Goal: Find specific page/section: Find specific page/section

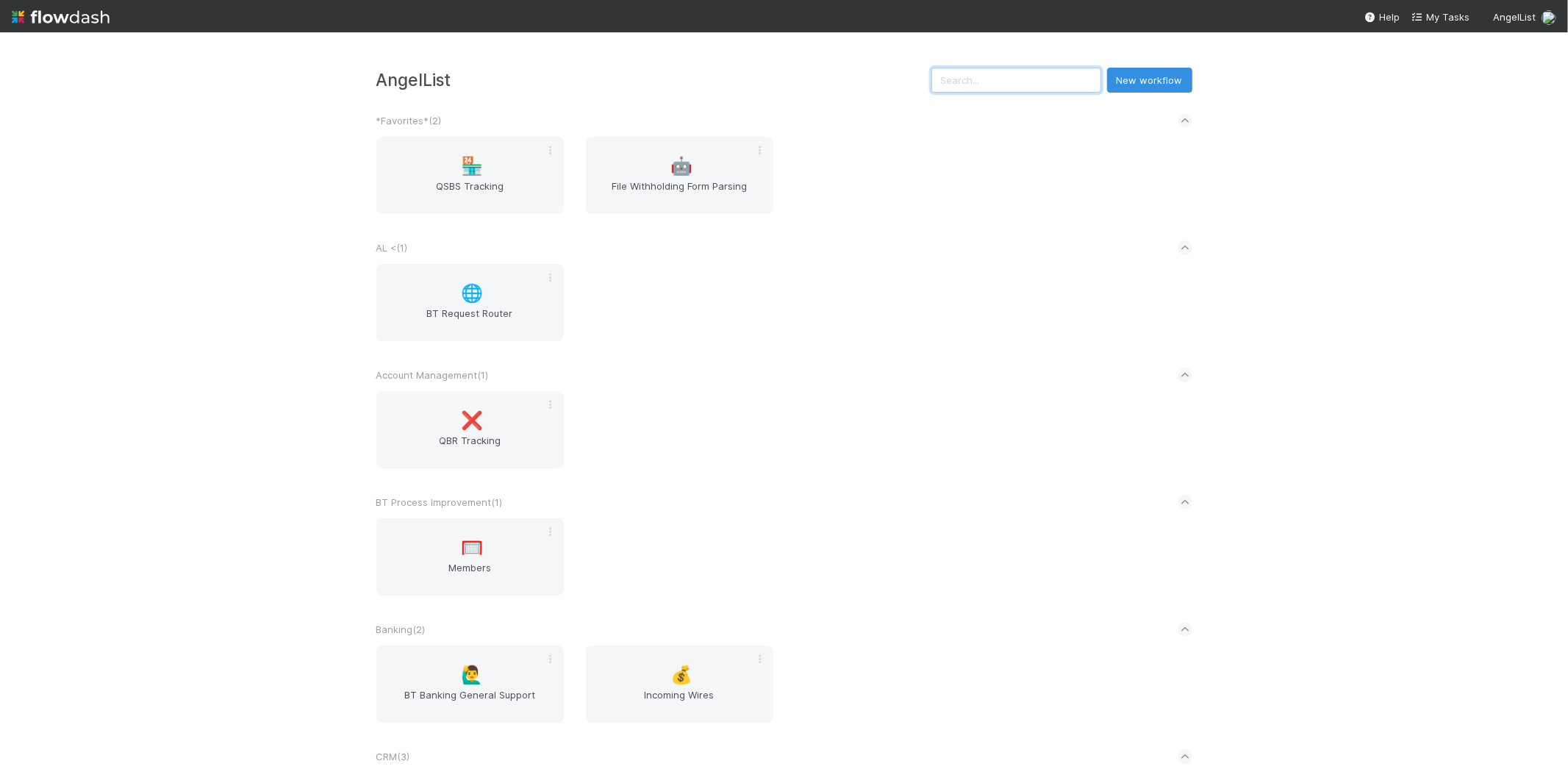
click at [1060, 71] on input "text" at bounding box center [1016, 80] width 170 height 25
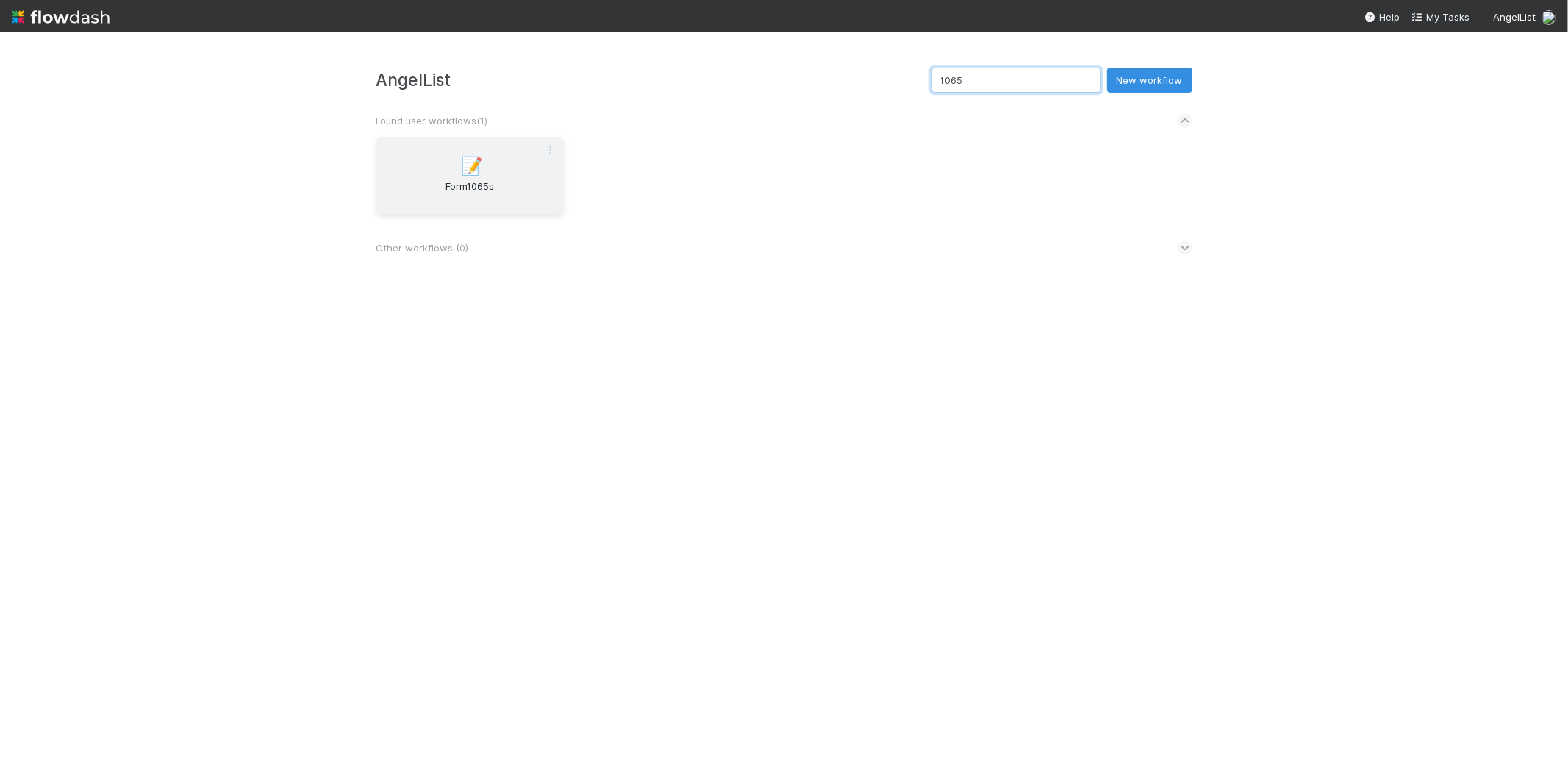
type input "1065"
click at [496, 162] on div "📝 Form1065s" at bounding box center [470, 176] width 187 height 77
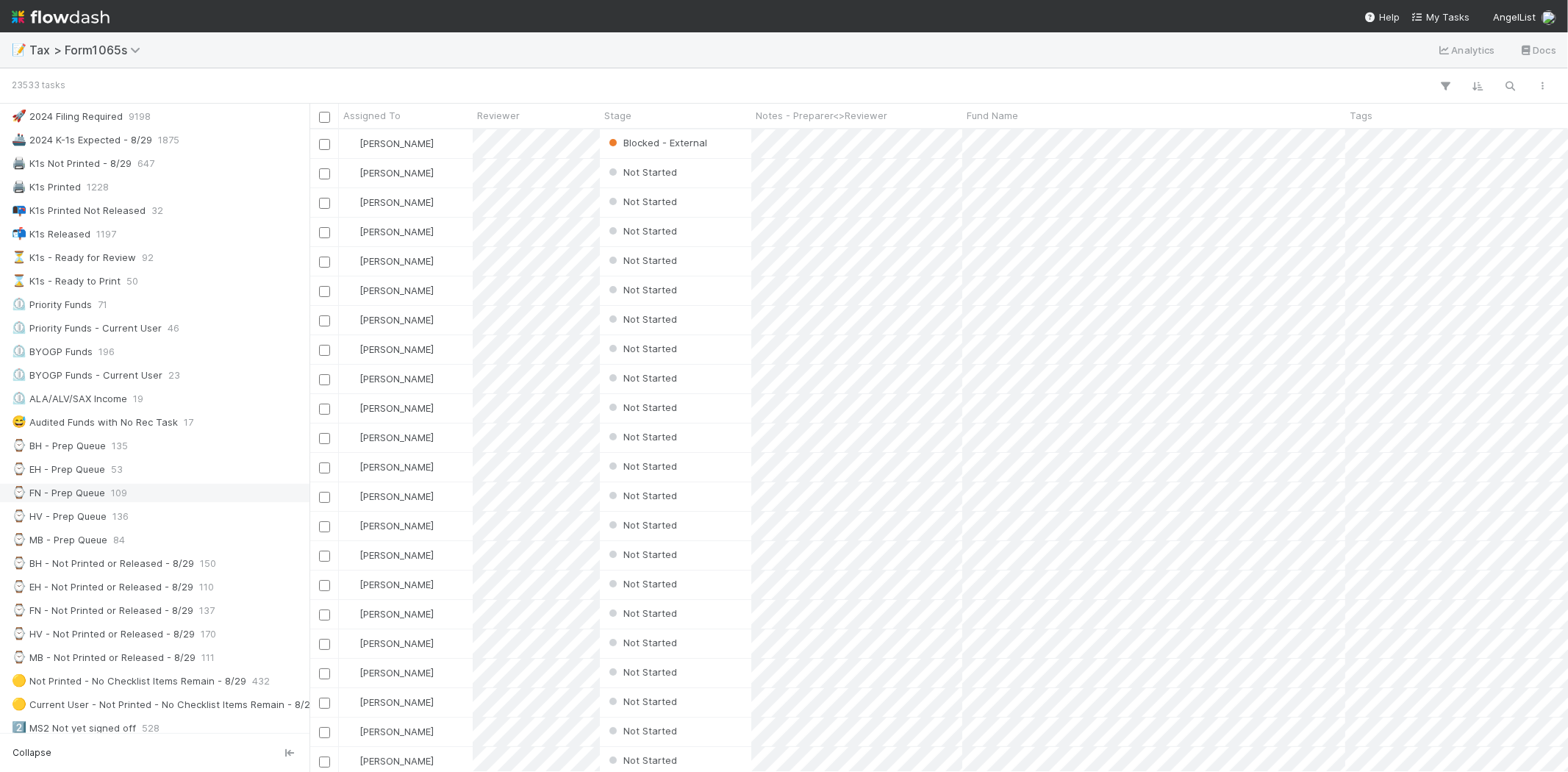
scroll to position [82, 0]
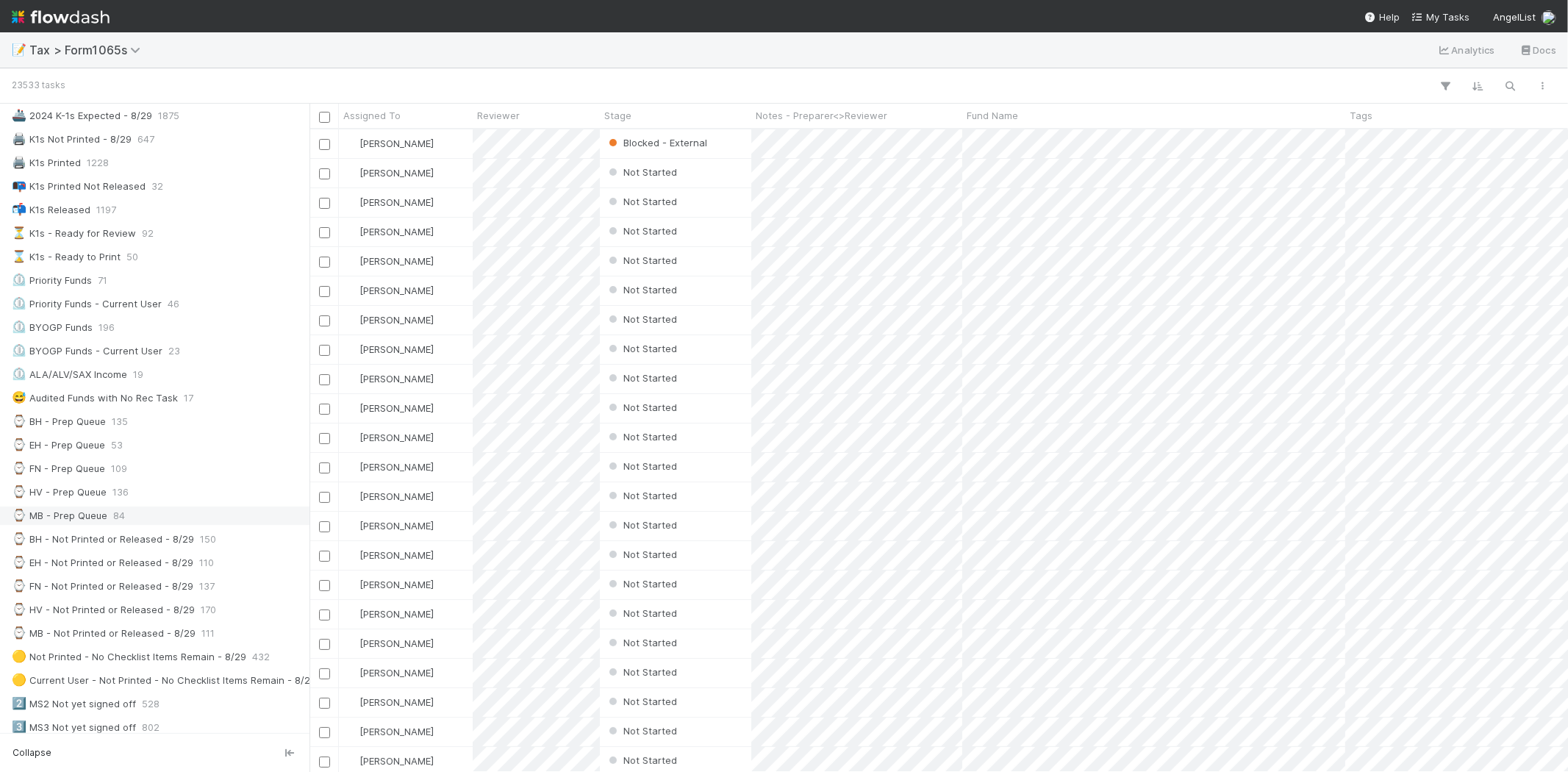
click at [152, 512] on div "⌚ MB - Prep Queue 84" at bounding box center [158, 515] width 294 height 19
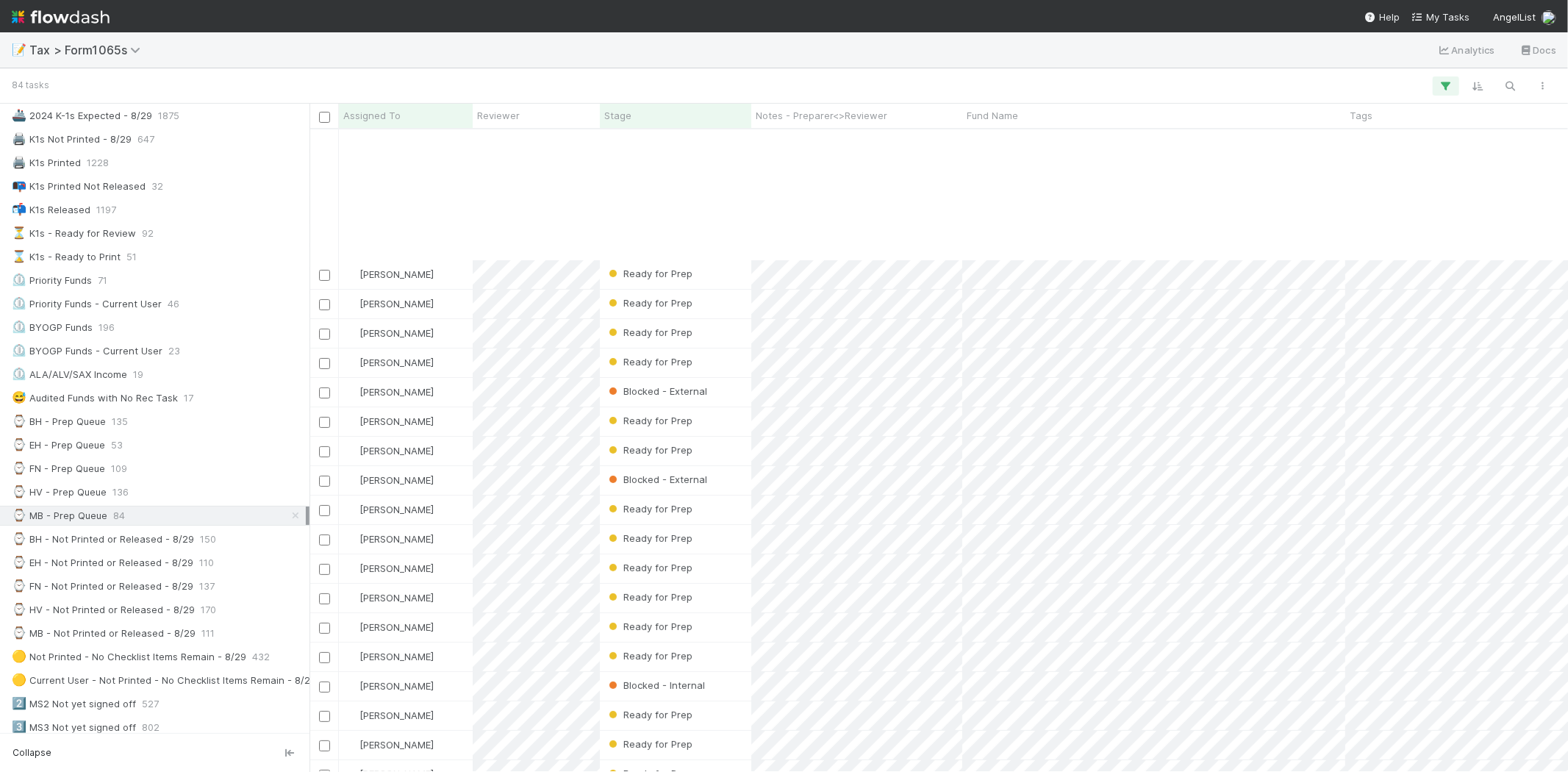
scroll to position [327, 0]
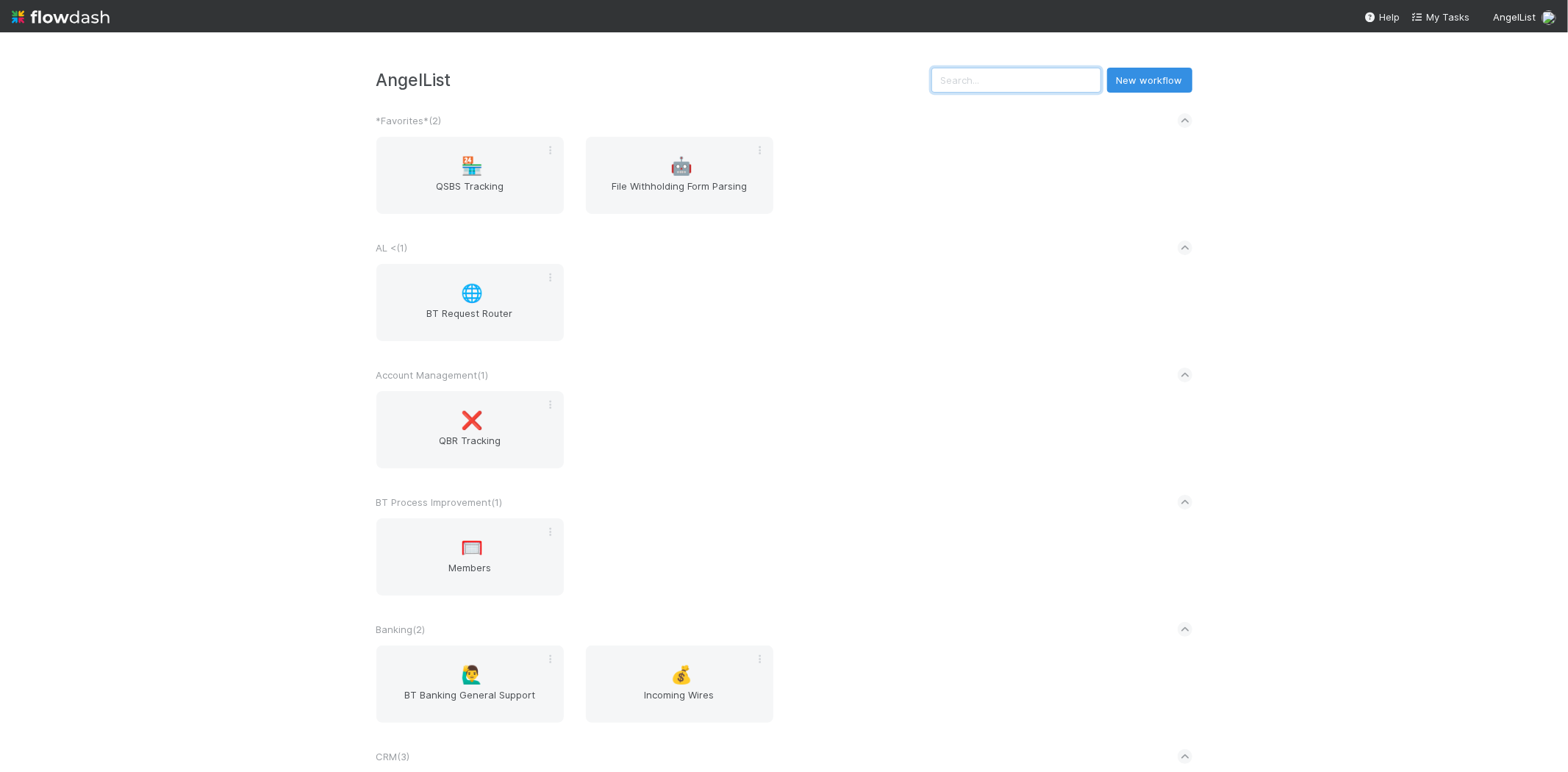
click at [981, 77] on input "text" at bounding box center [1016, 80] width 170 height 25
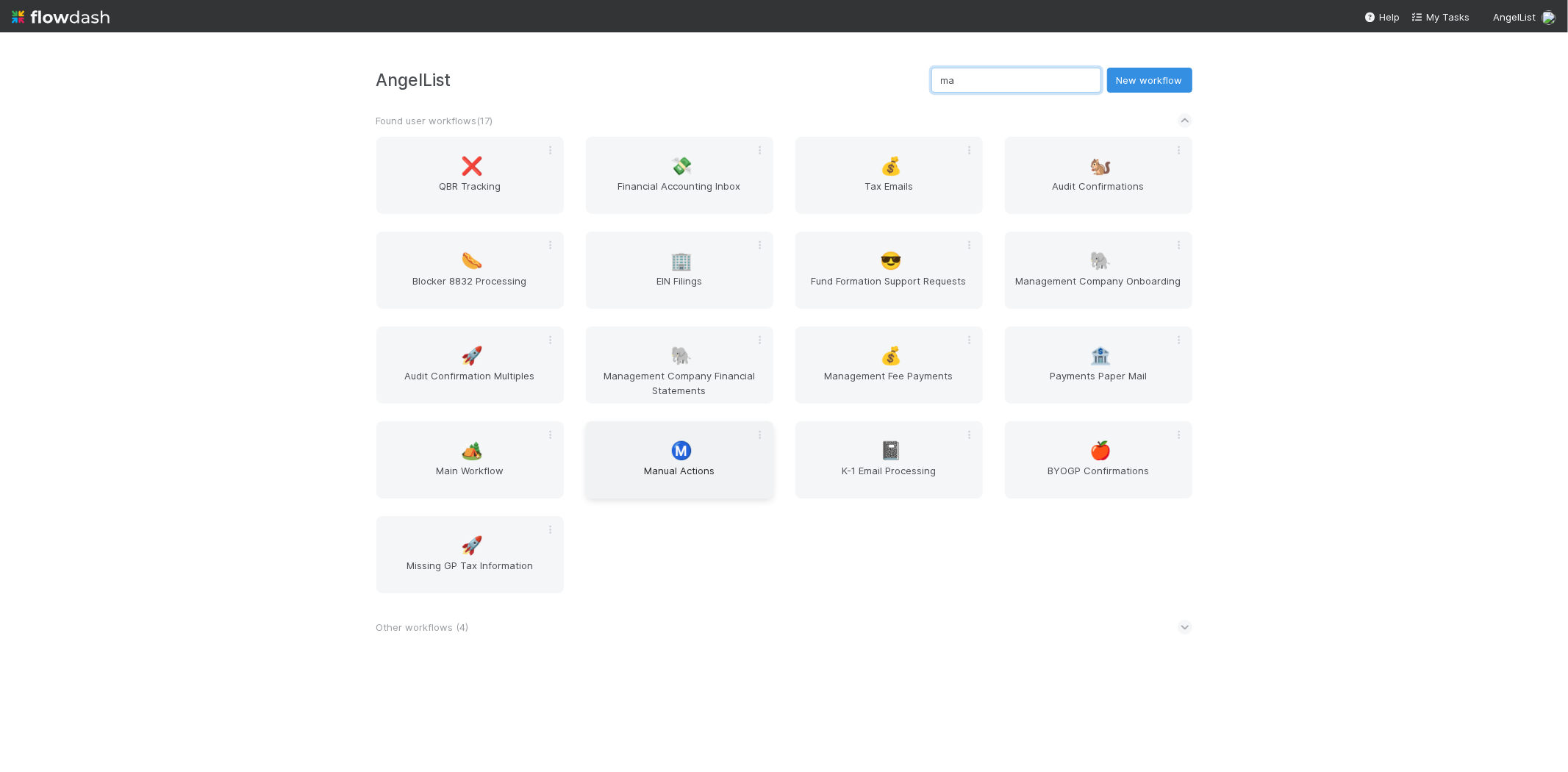
type input "ma"
click at [632, 439] on div "Ⓜ️ Manual Actions" at bounding box center [680, 460] width 187 height 77
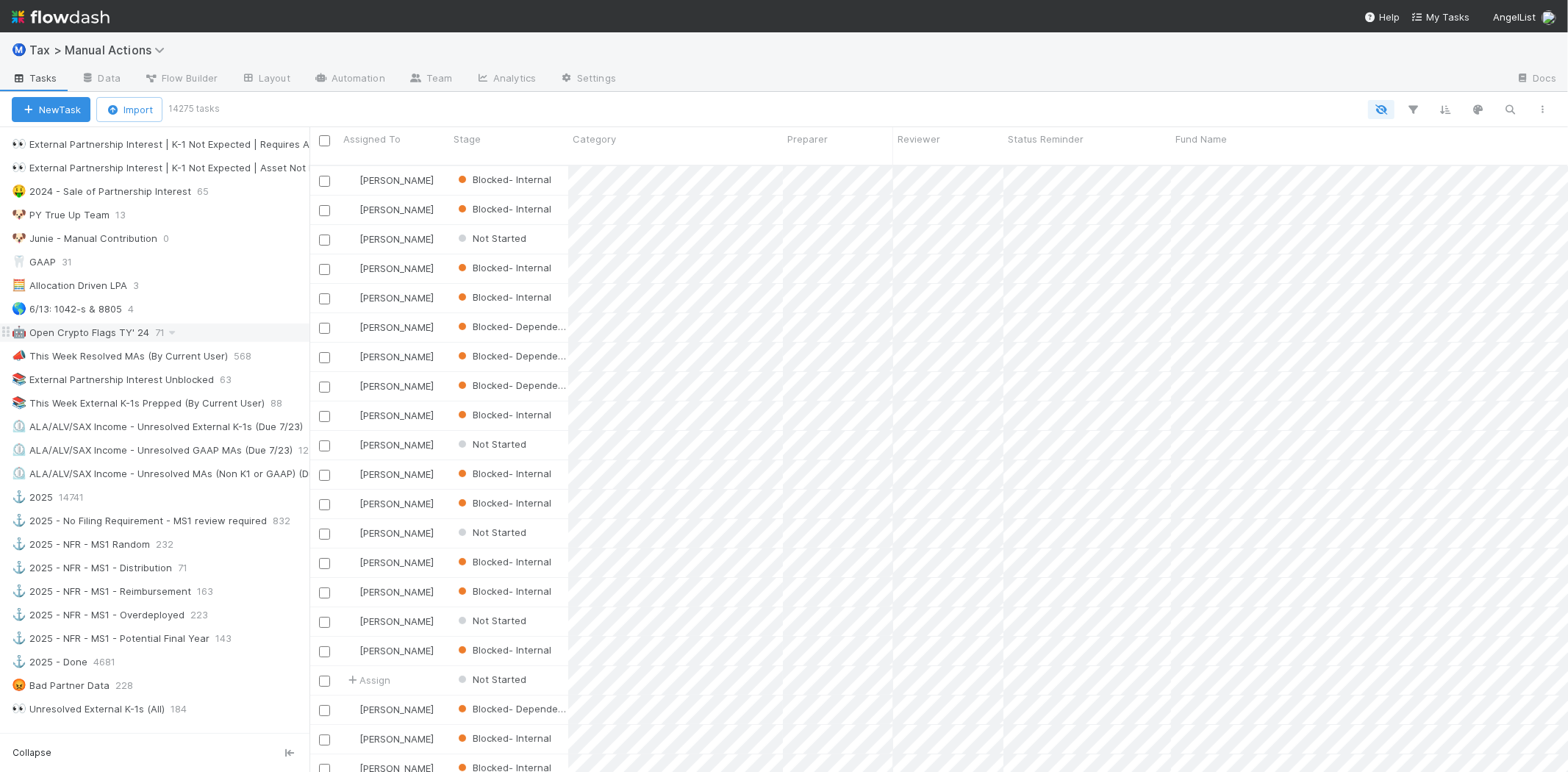
scroll to position [980, 0]
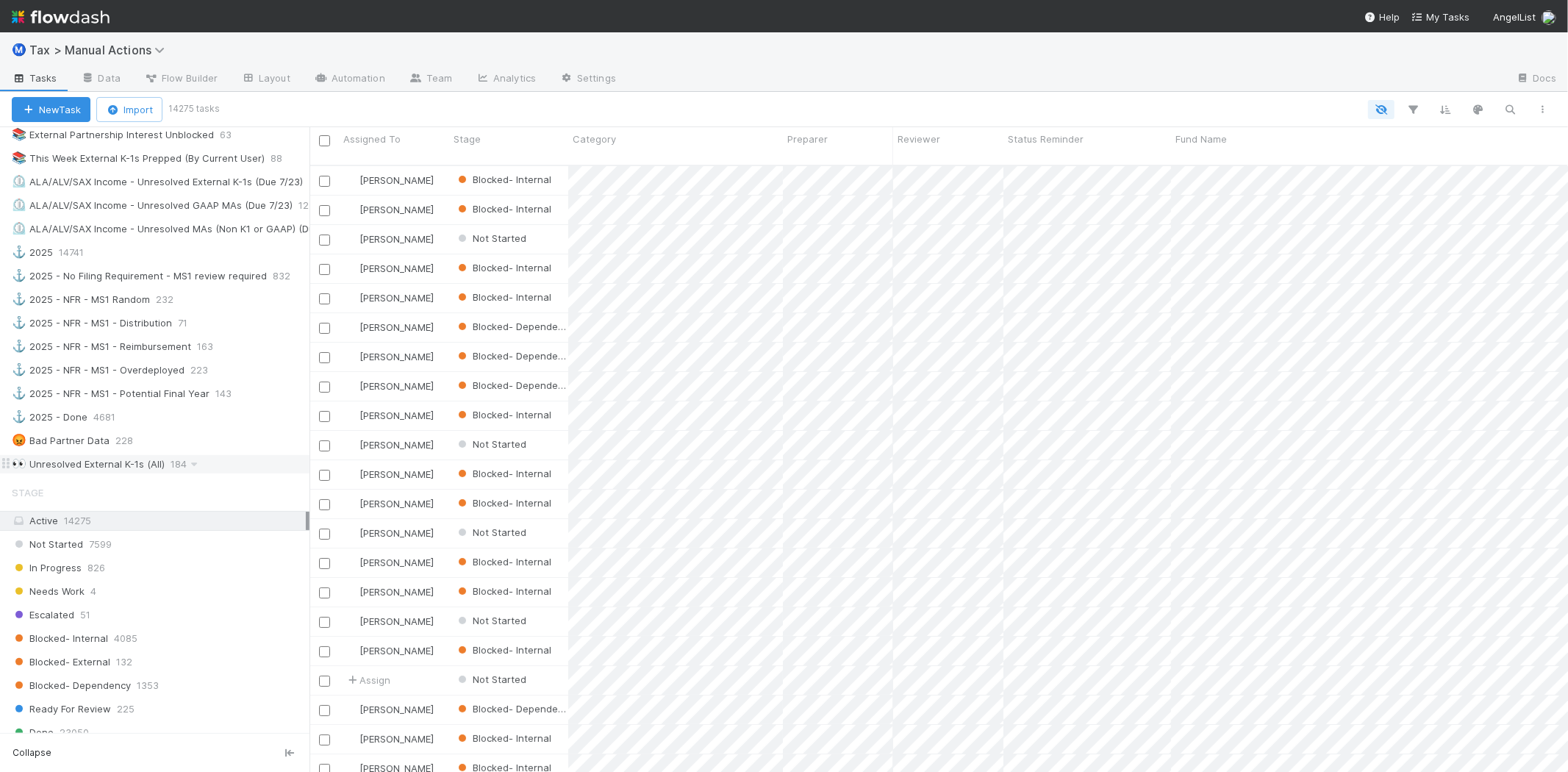
click at [149, 474] on div "👀 Unresolved External K-1s (All)" at bounding box center [88, 464] width 153 height 19
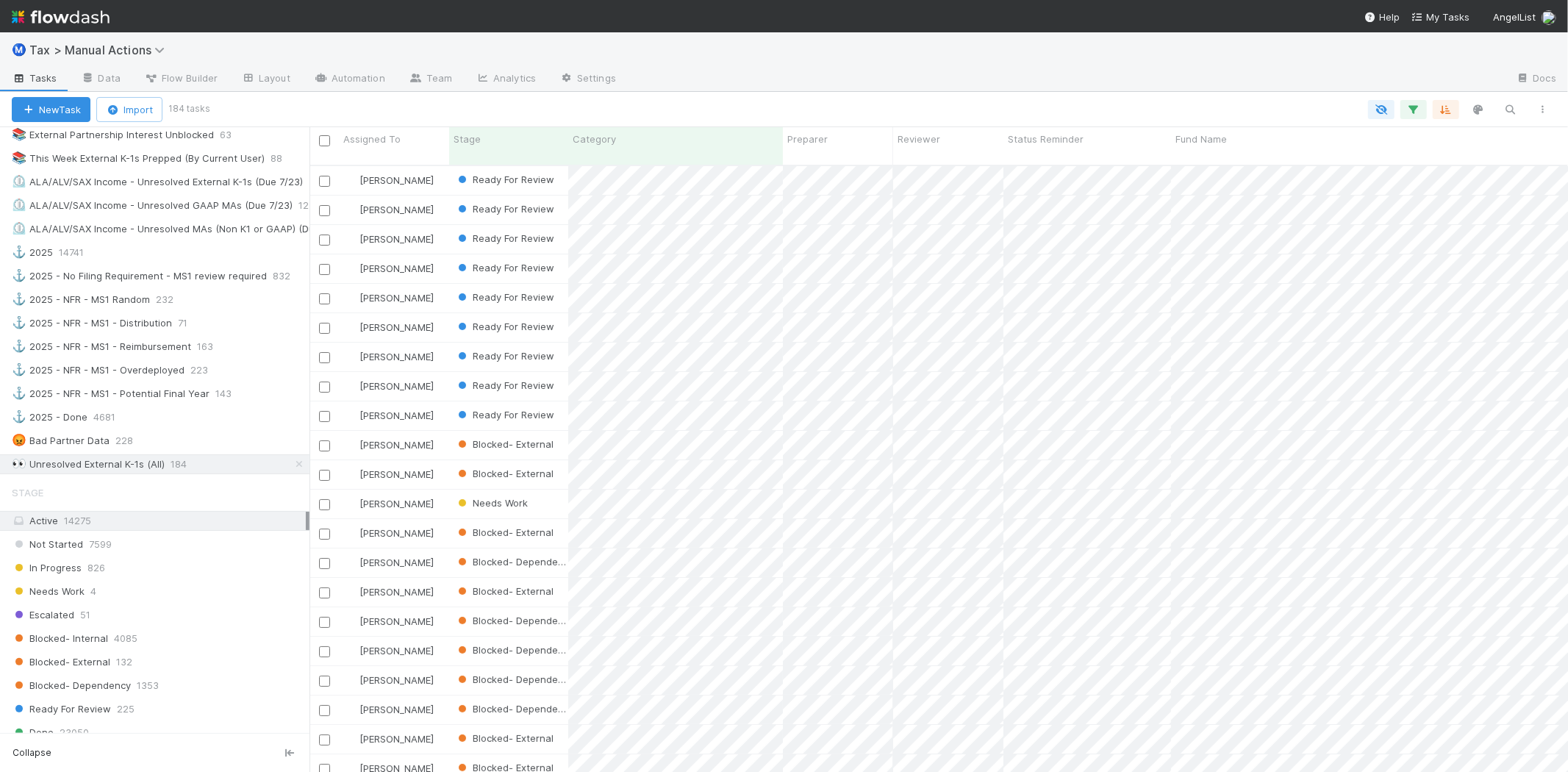
scroll to position [607, 1246]
click at [393, 141] on span "Assigned To" at bounding box center [372, 139] width 57 height 15
click at [393, 164] on div "Sort A → Z" at bounding box center [428, 167] width 167 height 22
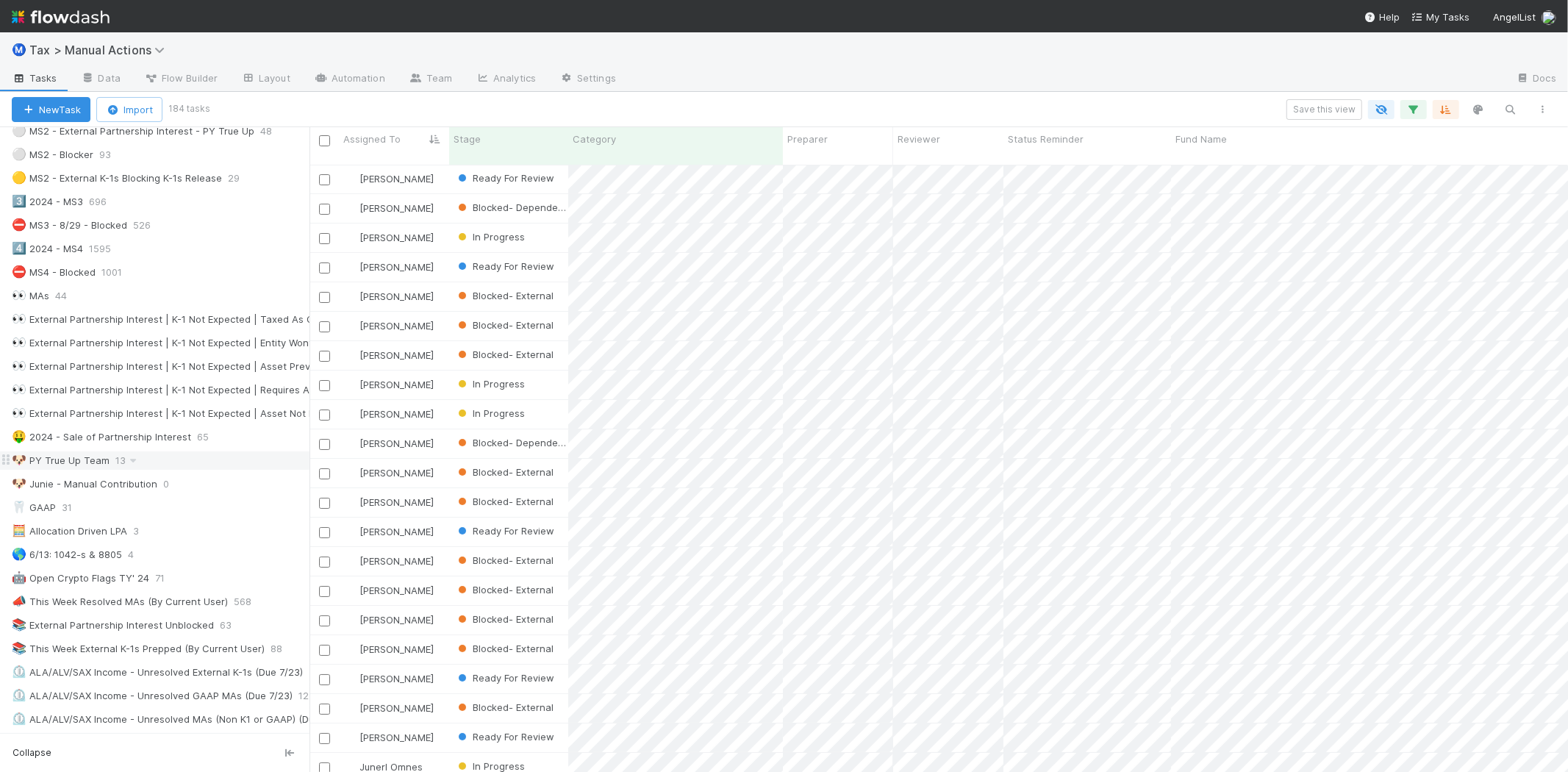
scroll to position [408, 0]
